Goal: Find specific page/section: Find specific page/section

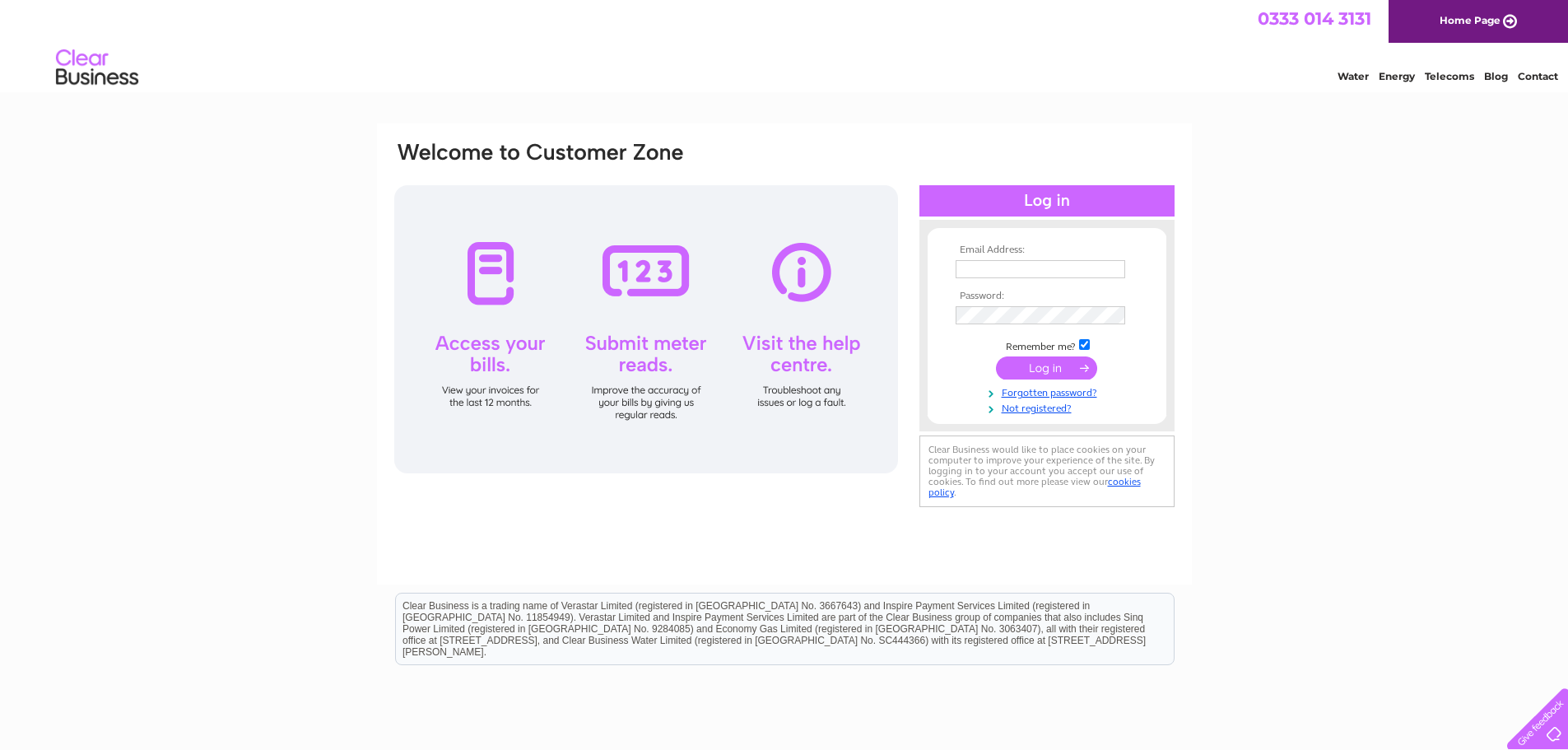
type input "paismusic@aol.com"
click at [1034, 366] on input "submit" at bounding box center [1046, 368] width 101 height 23
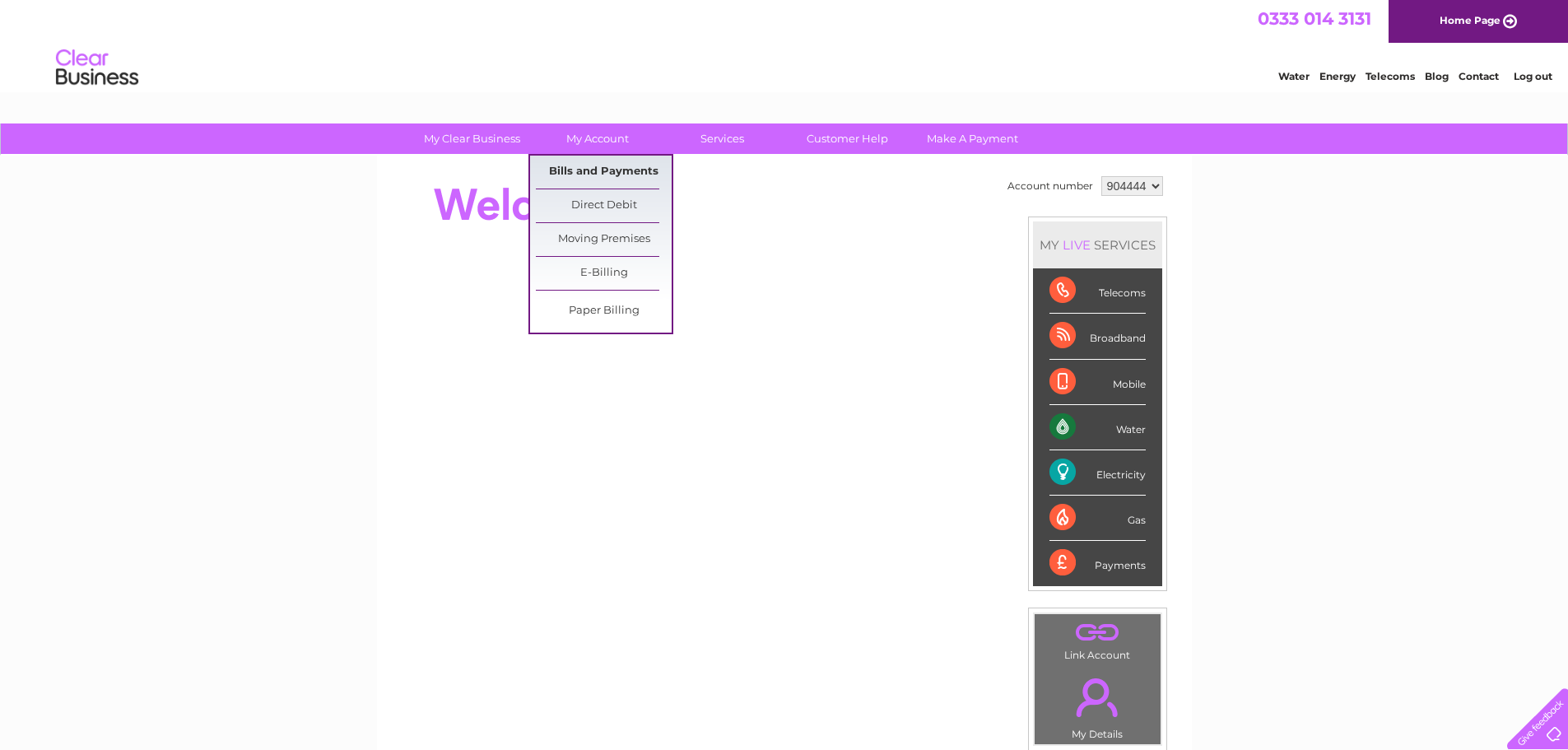
click at [602, 169] on link "Bills and Payments" at bounding box center [603, 172] width 136 height 33
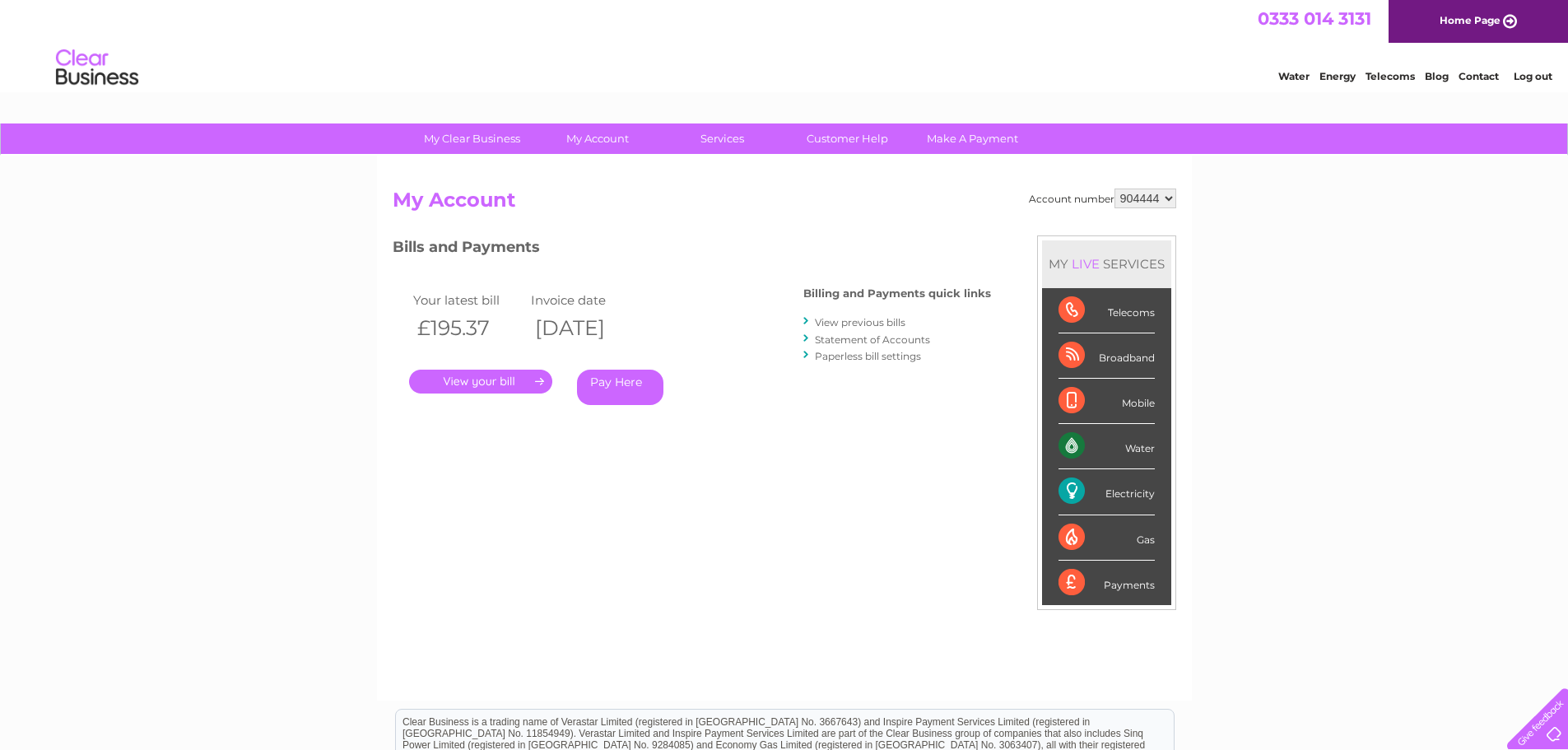
click at [497, 379] on link "." at bounding box center [481, 382] width 144 height 24
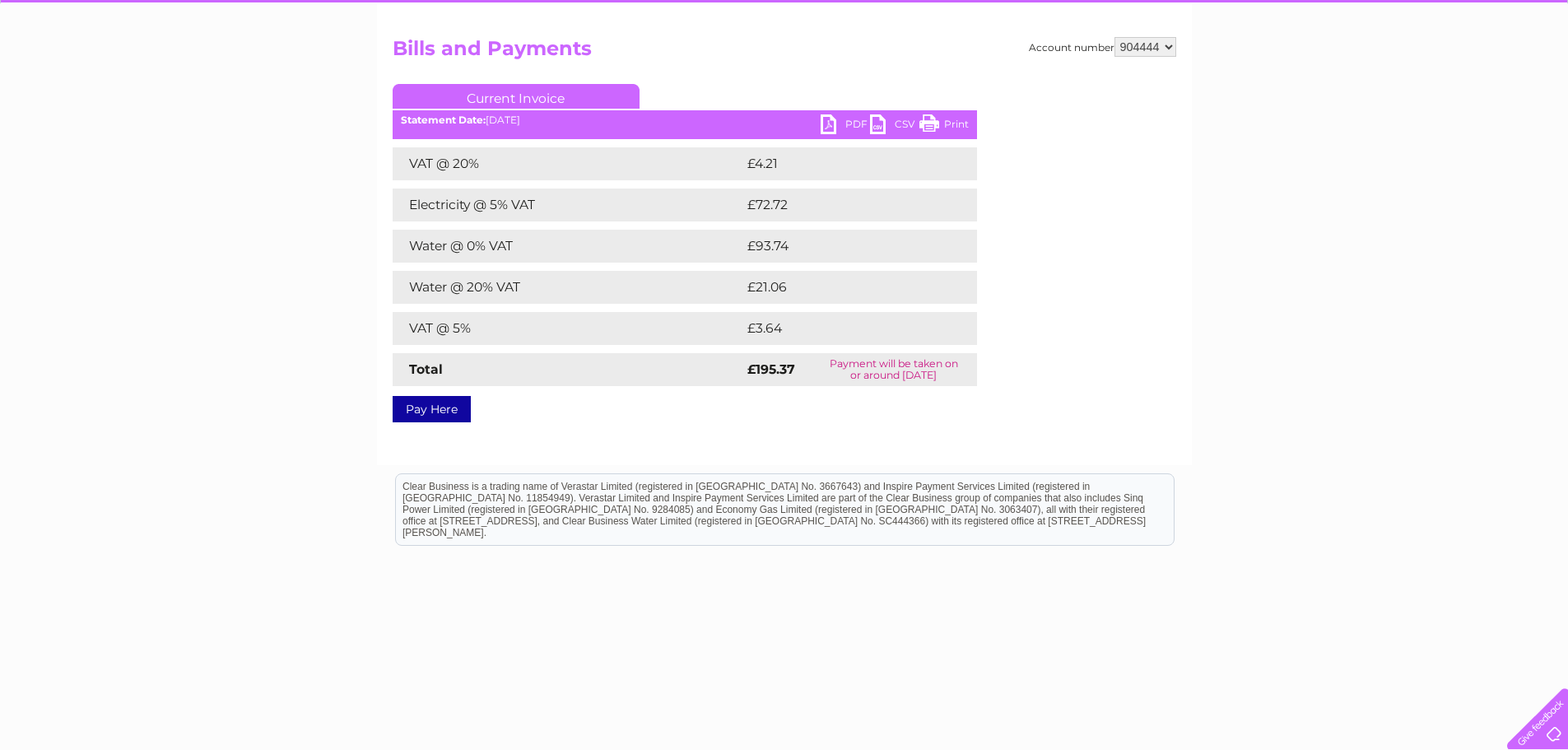
scroll to position [161, 0]
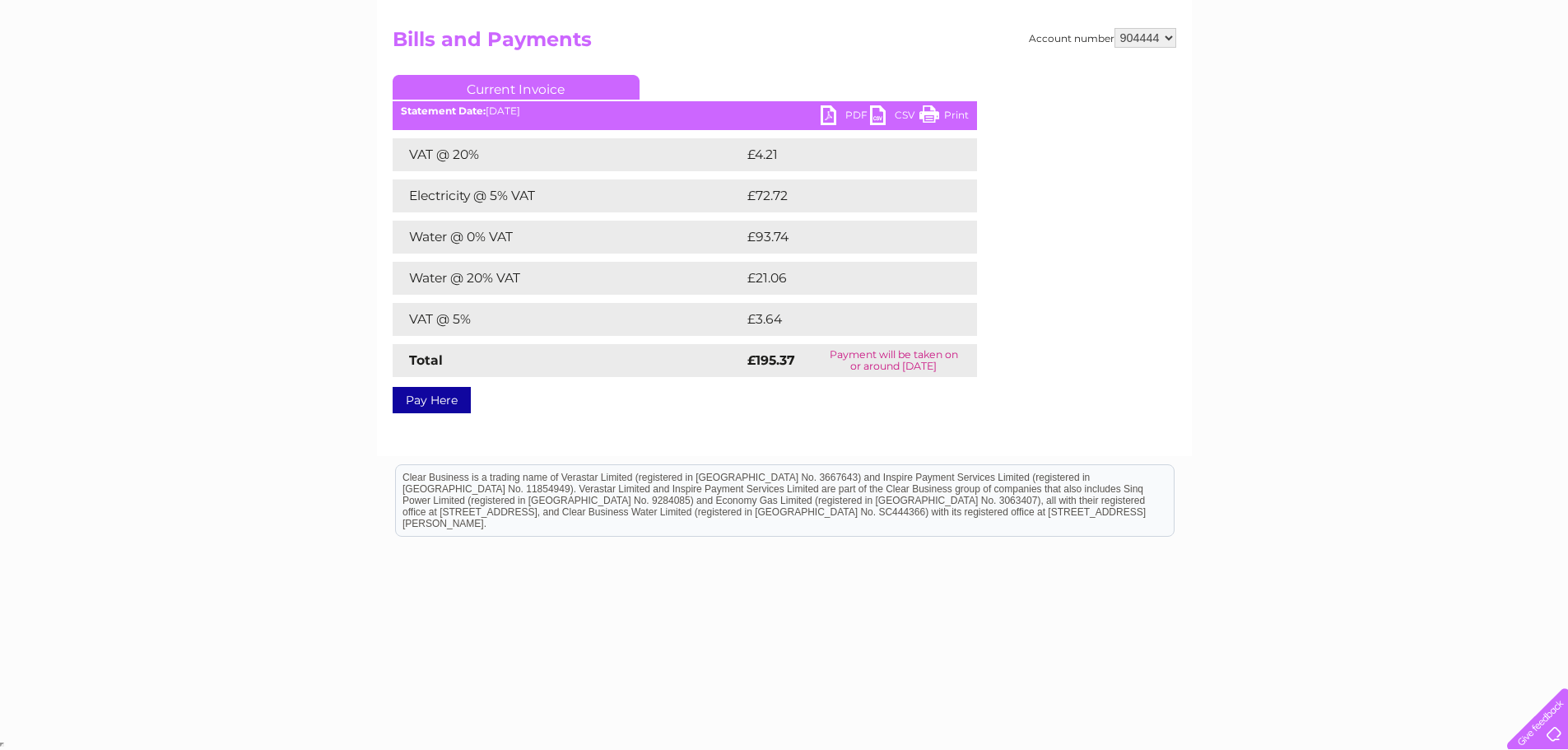
drag, startPoint x: 0, startPoint y: 496, endPoint x: 1, endPoint y: 475, distance: 21.0
click at [3, 490] on html "Clear Business is a trading name of Verastar Limited (registered in [GEOGRAPHIC…" at bounding box center [784, 508] width 1568 height 106
